Goal: Find contact information: Find contact information

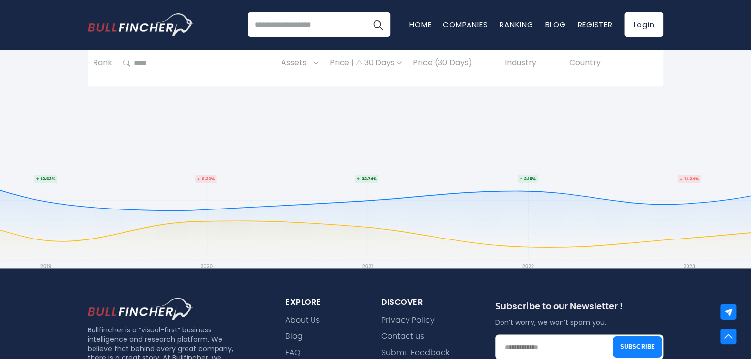
scroll to position [842, 0]
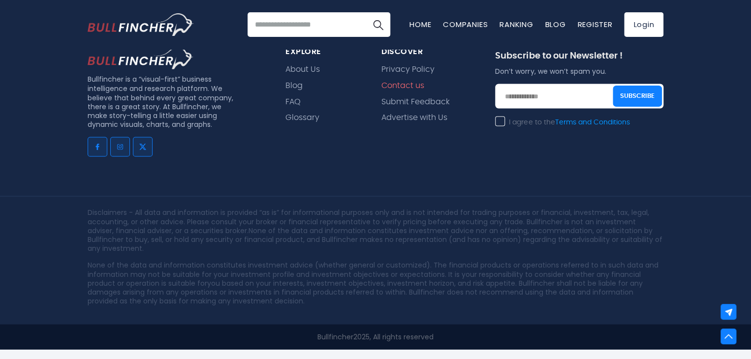
click at [399, 81] on link "Contact us" at bounding box center [402, 85] width 43 height 9
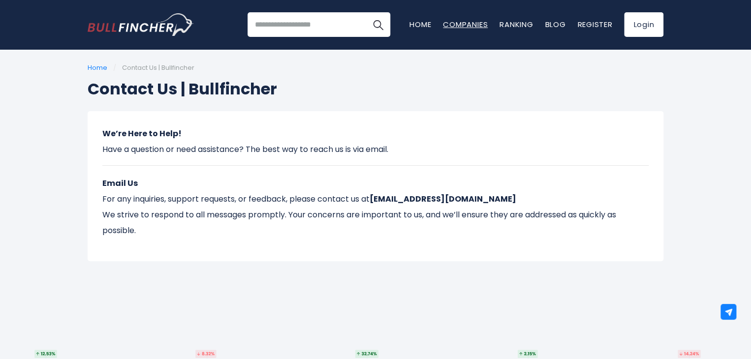
click at [483, 20] on link "Companies" at bounding box center [465, 24] width 45 height 10
